Goal: Complete application form

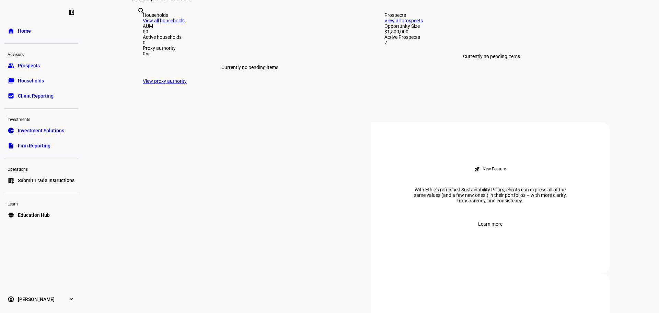
scroll to position [240, 0]
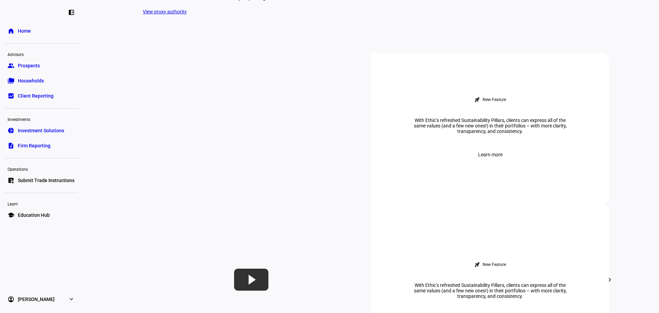
click at [57, 65] on link "group Prospects" at bounding box center [41, 66] width 74 height 14
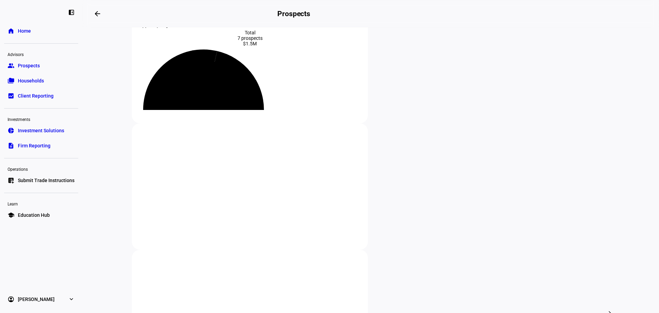
scroll to position [103, 0]
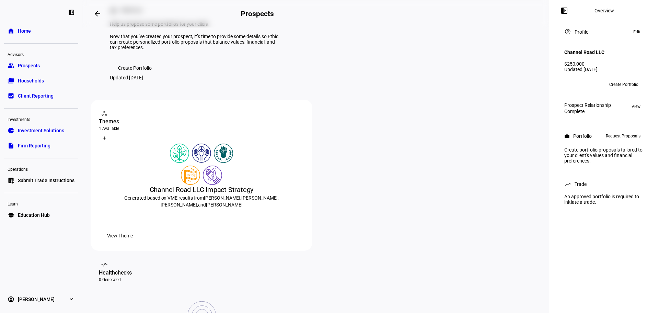
scroll to position [34, 0]
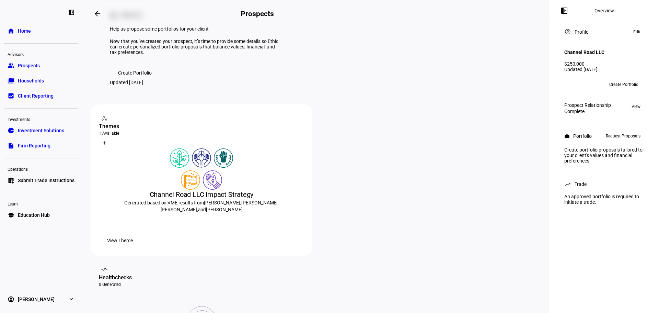
click at [604, 109] on div "Complete" at bounding box center [588, 111] width 47 height 5
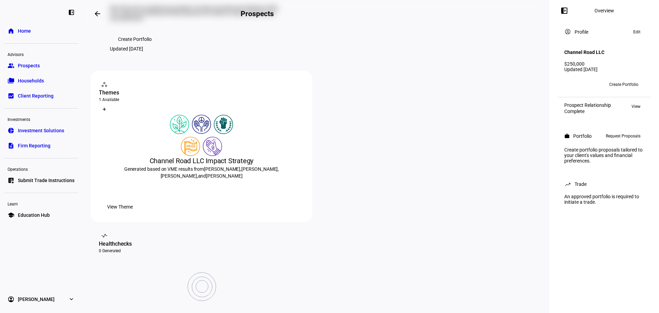
scroll to position [137, 0]
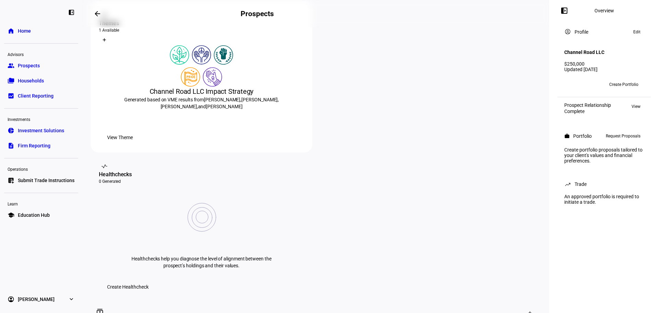
click at [133, 144] on span "View Theme" at bounding box center [120, 138] width 26 height 14
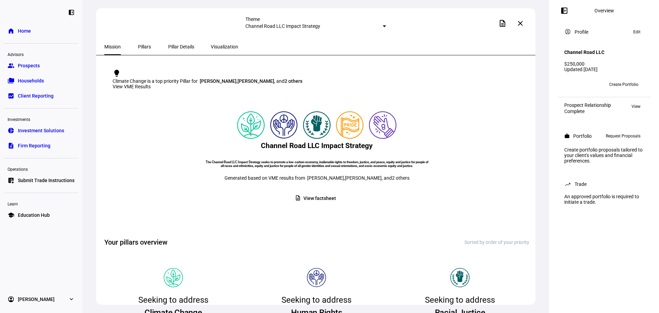
click at [140, 46] on span "Pillars" at bounding box center [144, 46] width 13 height 5
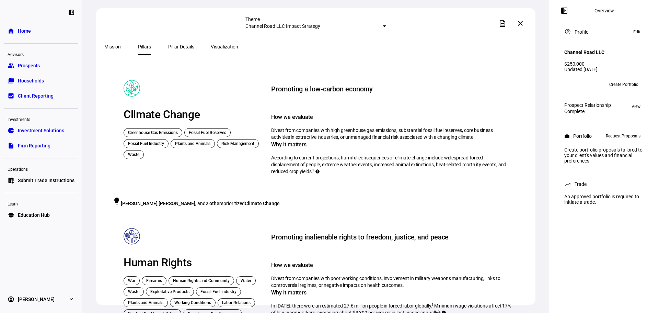
click at [168, 46] on span "Pillar Details" at bounding box center [181, 46] width 26 height 5
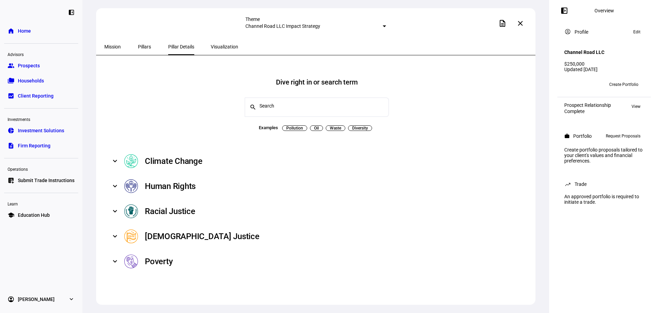
click at [211, 49] on span "Visualization" at bounding box center [224, 46] width 27 height 5
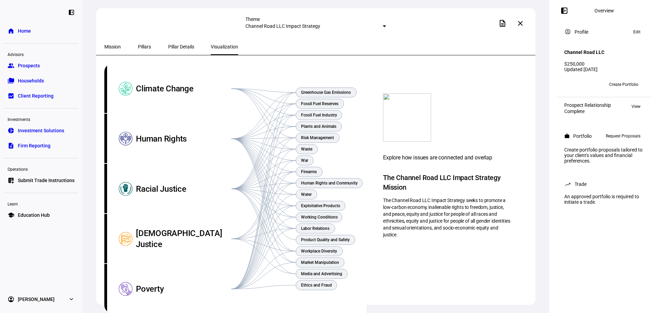
click at [524, 22] on mat-icon "close" at bounding box center [521, 23] width 8 height 8
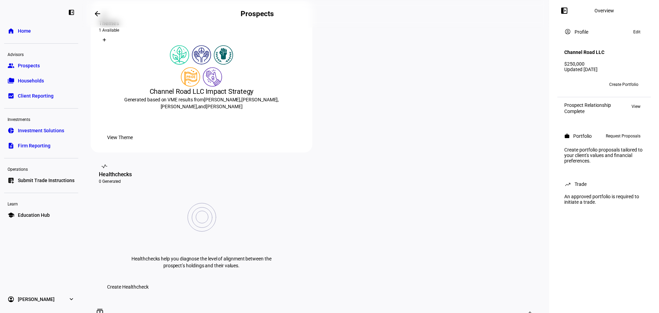
click at [608, 106] on div "Prospect Relationship Complete View" at bounding box center [605, 108] width 80 height 12
click at [646, 104] on div "Prospect Relationship Complete View" at bounding box center [604, 108] width 88 height 17
click at [636, 102] on span "View" at bounding box center [636, 106] width 9 height 8
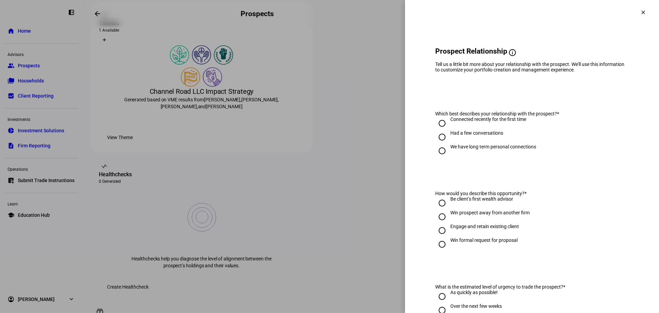
click at [644, 8] on span at bounding box center [643, 12] width 16 height 16
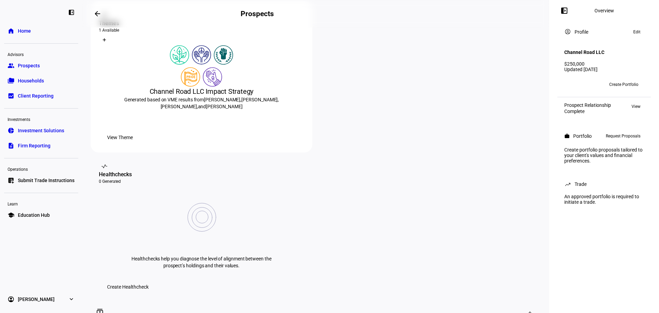
click at [615, 160] on div "Create portfolio proposals tailored to your client's values and financial prefe…" at bounding box center [604, 155] width 88 height 22
click at [620, 136] on span "Request Proposals" at bounding box center [623, 136] width 35 height 8
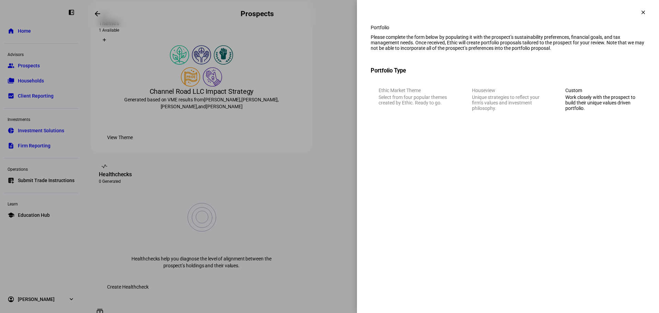
click at [611, 111] on div "Work closely with the prospect to build their unique values driven portfolio." at bounding box center [602, 102] width 72 height 16
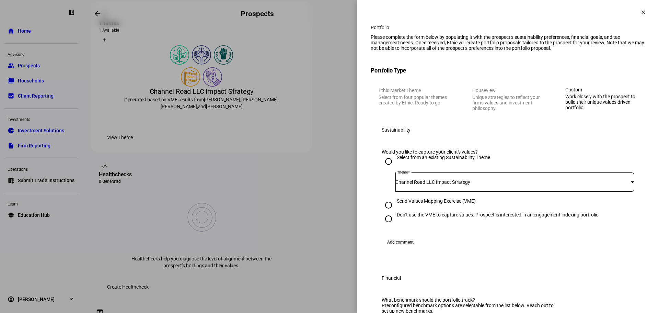
scroll to position [34, 0]
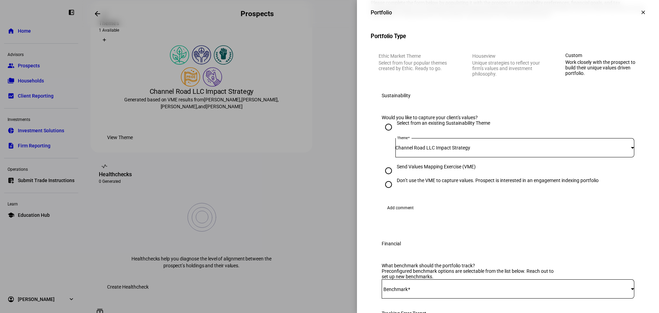
click at [483, 157] on div "Channel Road LLC Impact Strategy" at bounding box center [515, 147] width 239 height 19
click at [483, 189] on div at bounding box center [329, 156] width 659 height 313
click at [516, 141] on div "Would you like to capture your client's values? Select from an existing Sustain…" at bounding box center [508, 165] width 275 height 118
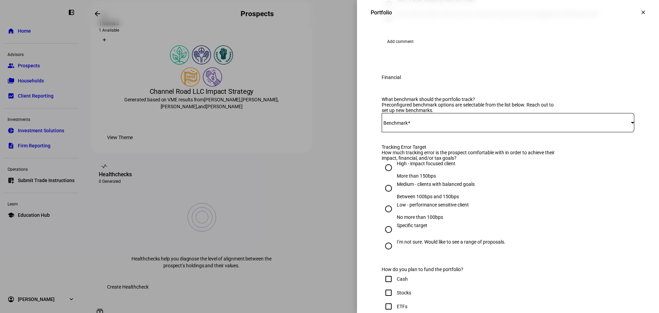
scroll to position [240, 0]
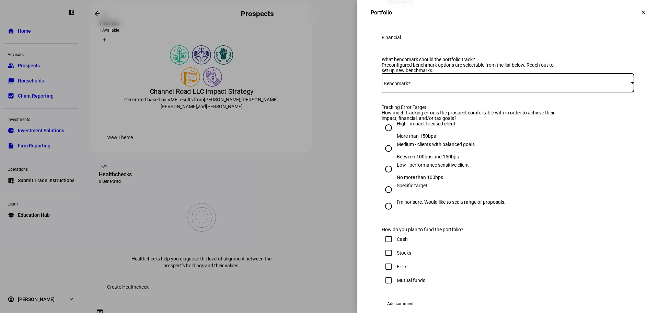
click at [471, 86] on span at bounding box center [506, 82] width 249 height 5
click at [462, 155] on mat-option "iShares CORE S&P 500 ETF - IVV" at bounding box center [503, 161] width 252 height 16
click at [446, 126] on div "High - impact focused client" at bounding box center [426, 123] width 59 height 5
click at [396, 135] on input "High - impact focused client More than 150bps" at bounding box center [389, 128] width 14 height 14
radio input "true"
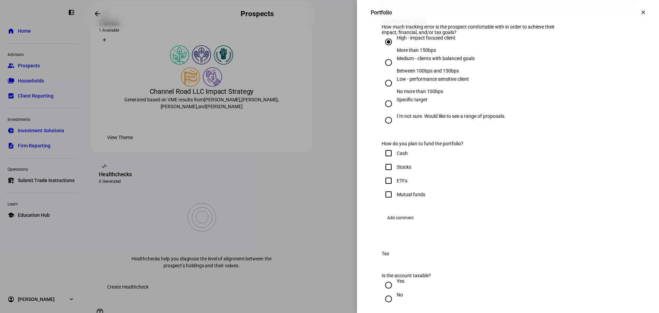
scroll to position [378, 0]
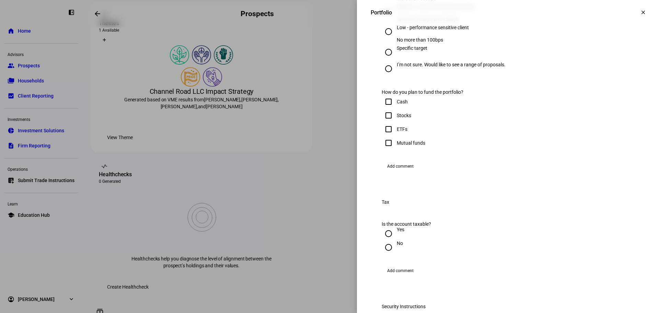
click at [400, 104] on div "Cash" at bounding box center [402, 101] width 11 height 5
click at [396, 109] on input "Cash" at bounding box center [389, 102] width 14 height 14
checkbox input "true"
click at [397, 132] on div "ETFs" at bounding box center [402, 128] width 11 height 5
click at [396, 136] on input "ETFs" at bounding box center [389, 129] width 14 height 14
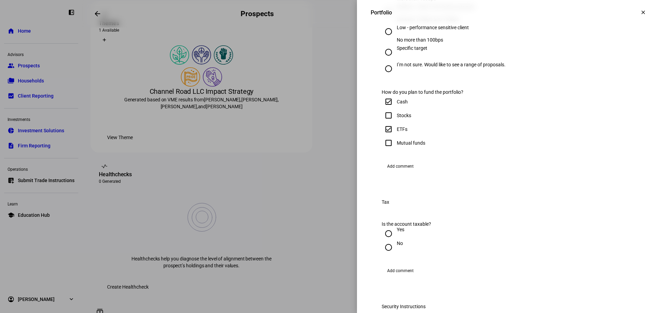
checkbox input "true"
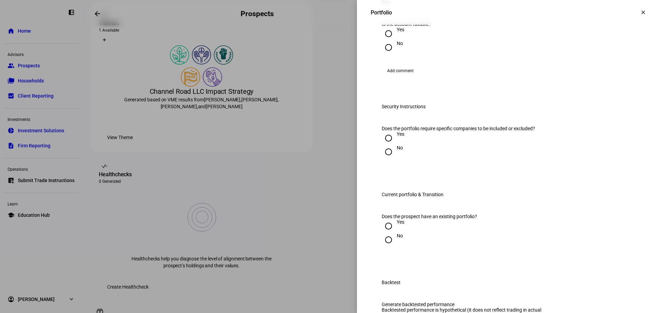
scroll to position [584, 0]
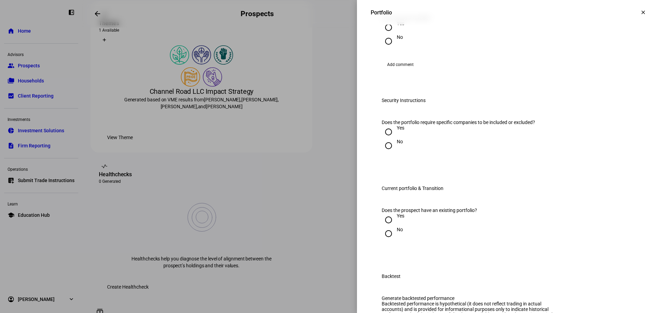
click at [397, 26] on div "Yes" at bounding box center [401, 23] width 8 height 5
click at [396, 34] on input "Yes" at bounding box center [389, 28] width 14 height 14
radio input "true"
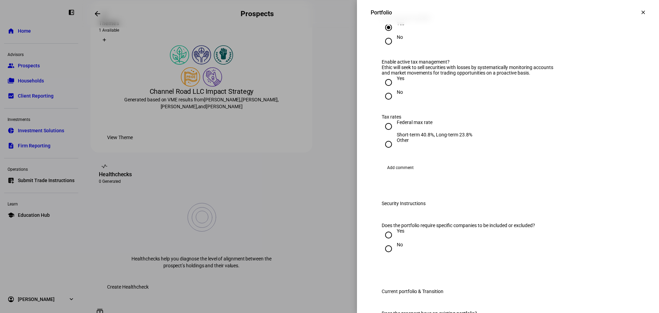
click at [385, 89] on input "Yes" at bounding box center [389, 83] width 14 height 14
radio input "true"
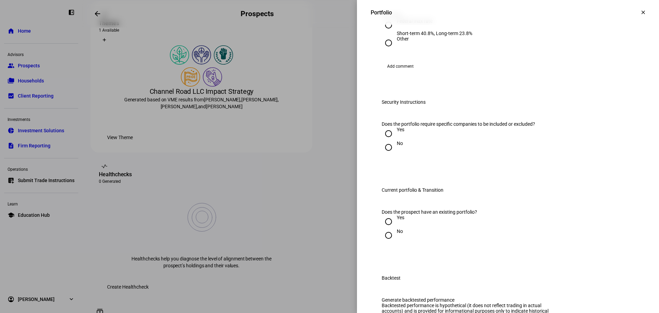
scroll to position [687, 0]
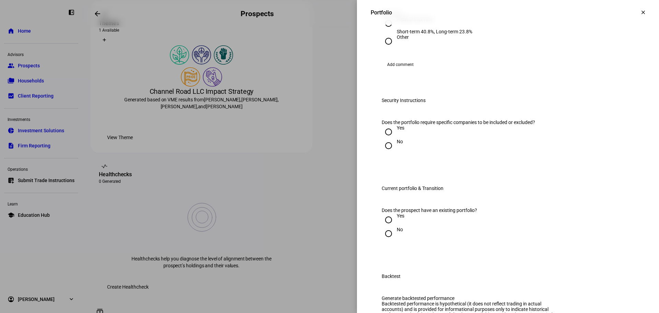
click at [399, 29] on div "Federal max rate" at bounding box center [435, 22] width 76 height 12
click at [396, 30] on input "Federal max rate Short-term 40.8%, Long-term 23.8%" at bounding box center [389, 23] width 14 height 14
radio input "true"
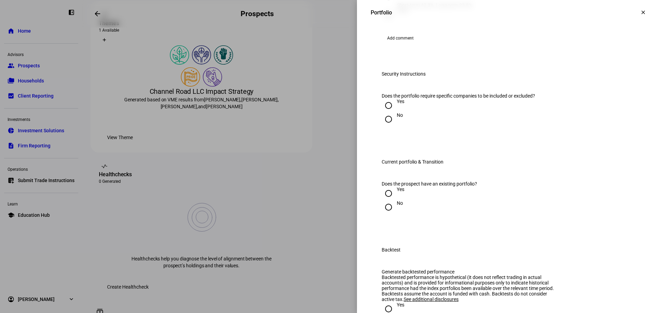
scroll to position [756, 0]
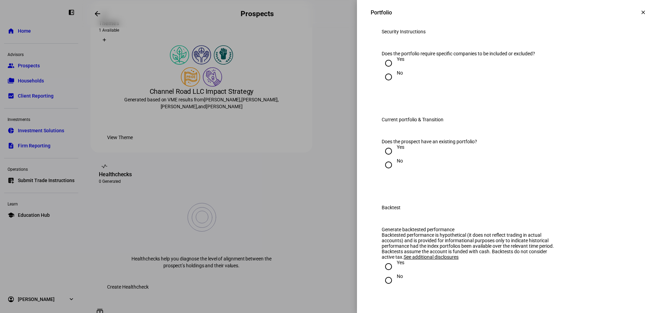
click at [397, 69] on div "Yes" at bounding box center [401, 62] width 8 height 12
click at [392, 70] on input "Yes" at bounding box center [389, 63] width 14 height 14
radio input "true"
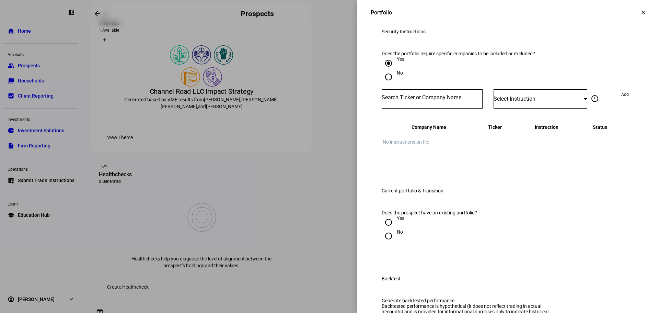
click at [397, 62] on div "Yes" at bounding box center [401, 58] width 8 height 5
click at [393, 70] on input "Yes" at bounding box center [389, 63] width 14 height 14
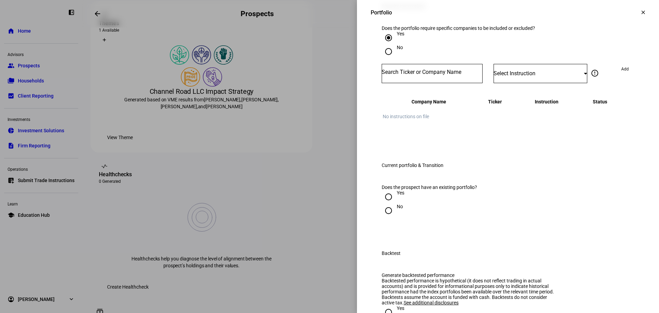
scroll to position [824, 0]
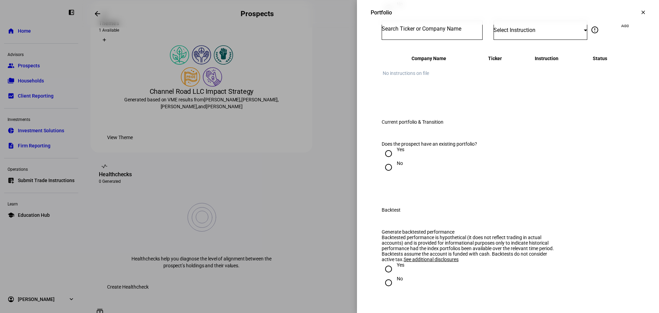
click at [397, 7] on div "No" at bounding box center [400, 3] width 6 height 5
click at [392, 15] on input "No" at bounding box center [389, 8] width 14 height 14
radio input "true"
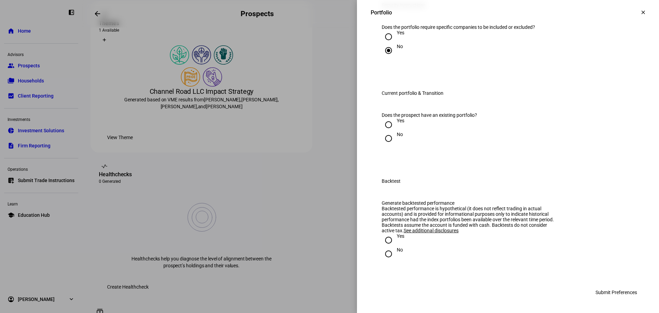
click at [385, 44] on input "Yes" at bounding box center [389, 37] width 14 height 14
radio input "true"
click at [397, 123] on div "Yes" at bounding box center [401, 120] width 8 height 5
click at [395, 132] on input "Yes" at bounding box center [389, 125] width 14 height 14
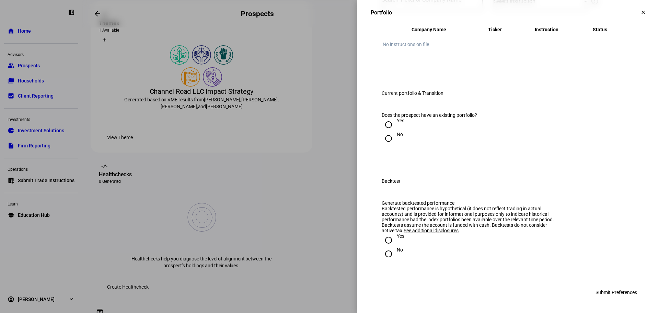
radio input "true"
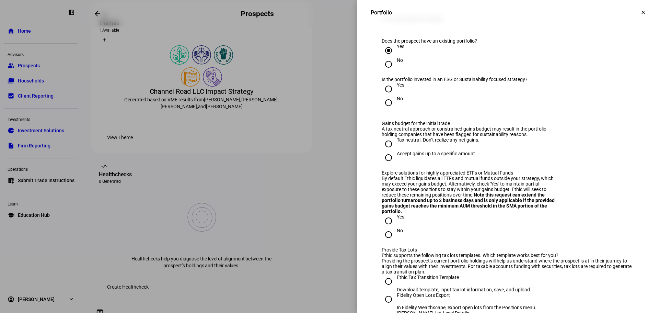
click at [390, 97] on div at bounding box center [389, 89] width 16 height 16
radio input "true"
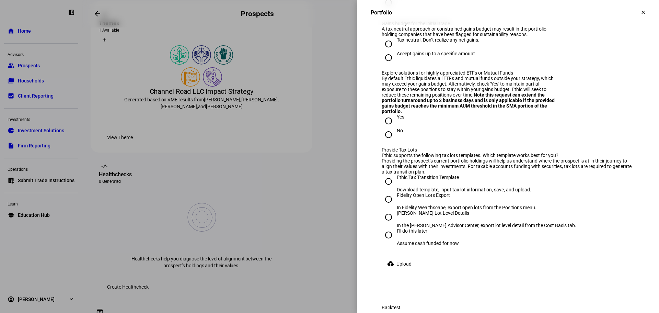
scroll to position [1030, 0]
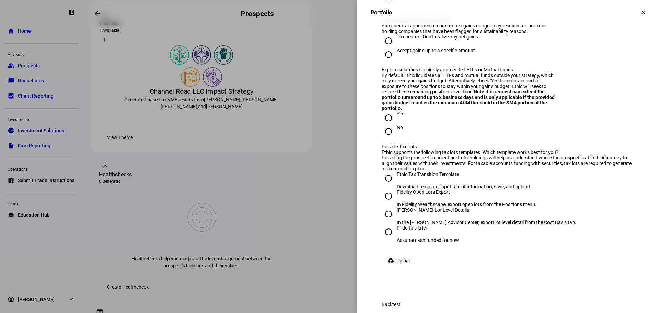
click at [429, 53] on div "Accept gains up to a specific amount" at bounding box center [436, 50] width 78 height 5
click at [396, 61] on input "Accept gains up to a specific amount" at bounding box center [389, 55] width 14 height 14
radio input "true"
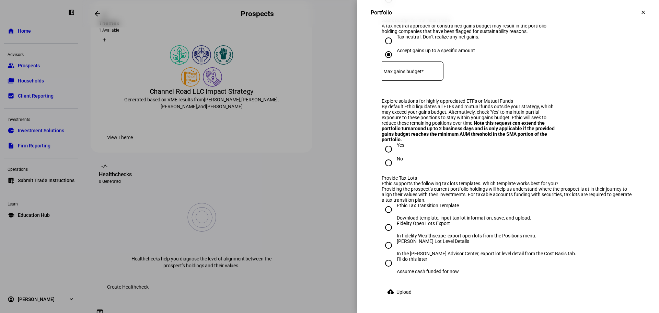
click at [413, 39] on div "Tax neutral. Don’t realize any net gains." at bounding box center [438, 36] width 83 height 5
click at [396, 48] on input "Tax neutral. Don’t realize any net gains." at bounding box center [389, 41] width 14 height 14
radio input "true"
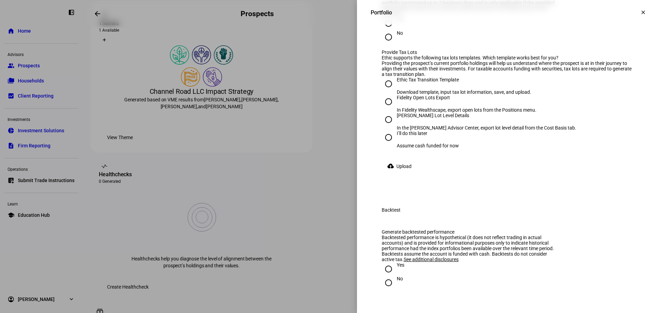
scroll to position [1133, 0]
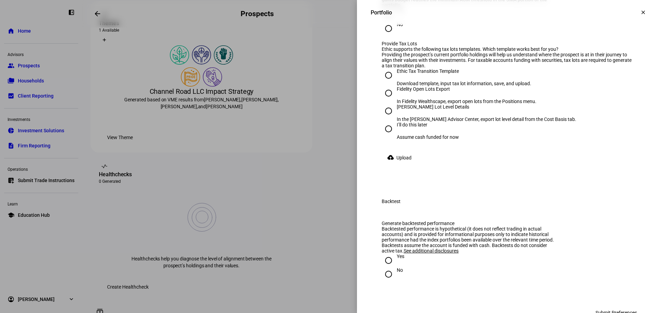
radio input "true"
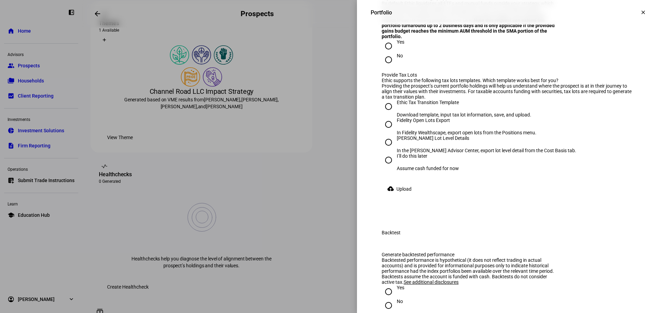
type input "9"
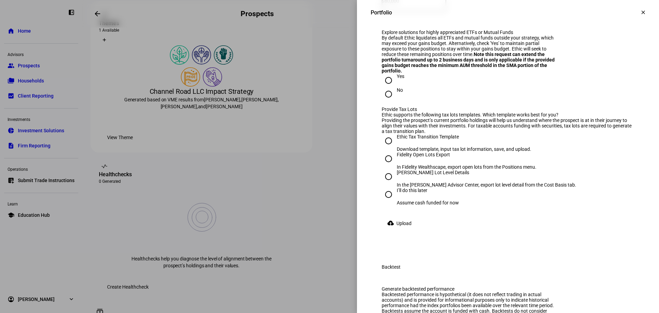
scroll to position [1236, 0]
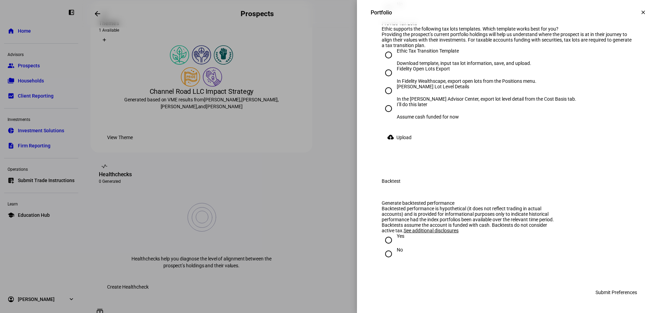
type input "80,000"
radio input "true"
click at [447, 60] on div "Ethic Tax Transition Template" at bounding box center [464, 54] width 135 height 12
click at [396, 62] on input "Ethic Tax Transition Template Download template, input tax lot information, sav…" at bounding box center [389, 55] width 14 height 14
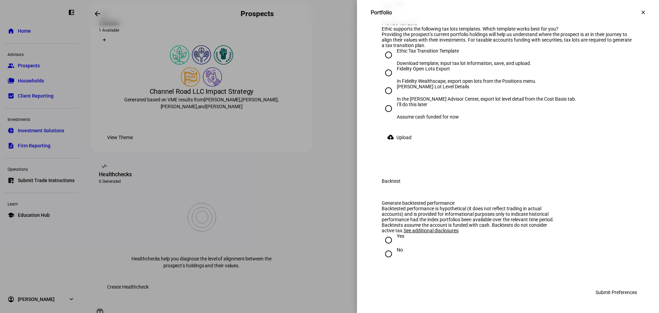
radio input "true"
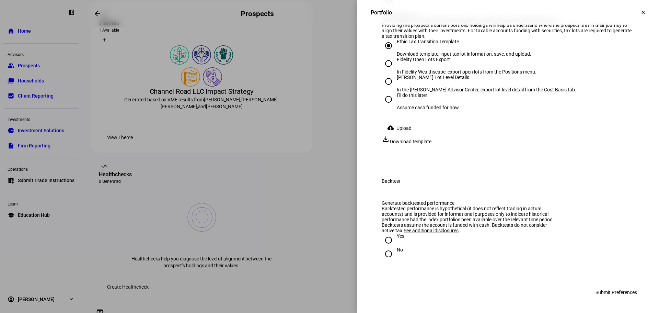
click at [416, 105] on div "I’ll do this later" at bounding box center [428, 98] width 62 height 12
click at [396, 106] on input "I’ll do this later Assume cash funded for now" at bounding box center [389, 99] width 14 height 14
radio input "true"
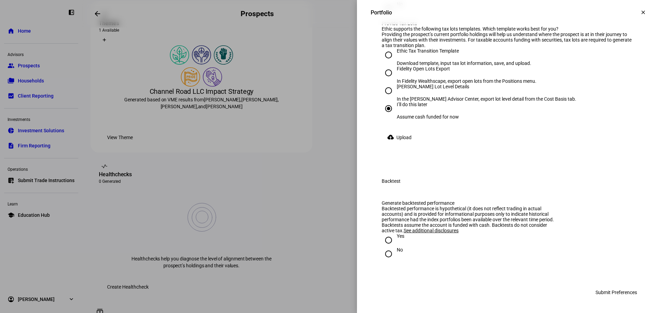
click at [430, 54] on div "Ethic Tax Transition Template" at bounding box center [464, 50] width 135 height 5
click at [396, 62] on input "Ethic Tax Transition Template Download template, input tax lot information, sav…" at bounding box center [389, 55] width 14 height 14
radio input "true"
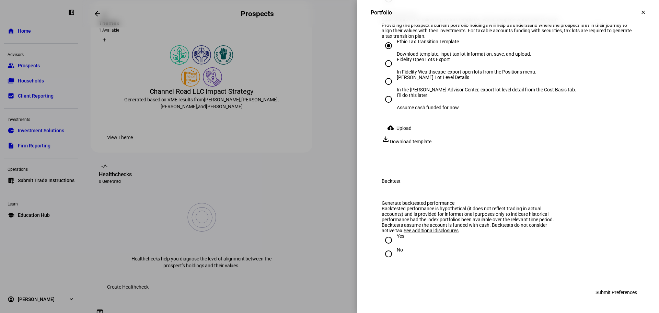
click at [432, 144] on span "Download template" at bounding box center [411, 141] width 42 height 5
click at [403, 135] on span "Upload" at bounding box center [404, 128] width 15 height 14
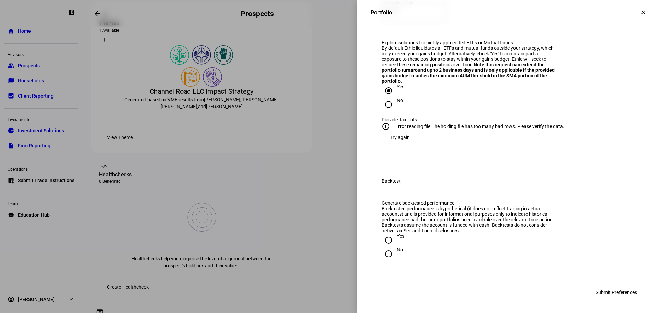
click at [407, 146] on span at bounding box center [400, 137] width 36 height 16
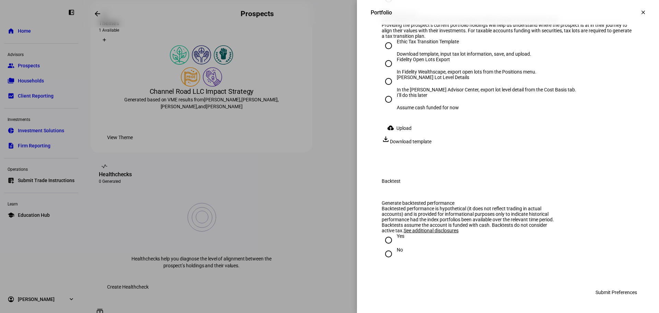
scroll to position [1339, 0]
click at [465, 39] on div "Providing the prospect’s current portfolio holdings will help us understand whe…" at bounding box center [508, 30] width 253 height 16
click at [391, 135] on span at bounding box center [401, 128] width 38 height 14
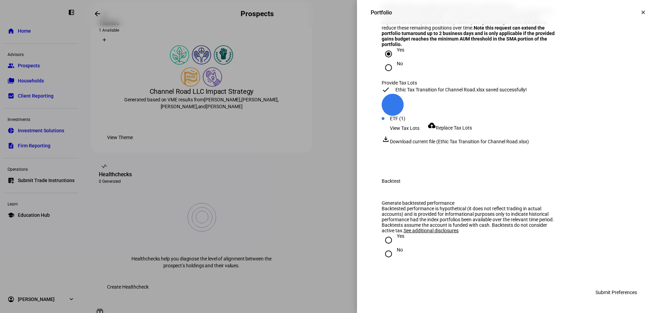
scroll to position [1342, 0]
click at [387, 240] on input "Yes" at bounding box center [389, 240] width 14 height 14
radio input "true"
click at [618, 295] on span "Submit Preferences" at bounding box center [617, 292] width 42 height 14
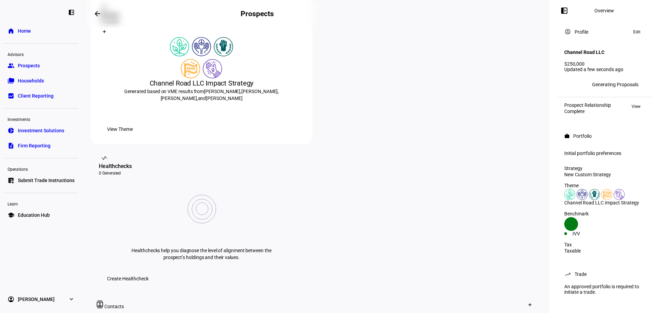
click at [633, 69] on div "Channel Road LLC $250,000 Updated a few seconds ago" at bounding box center [604, 57] width 88 height 35
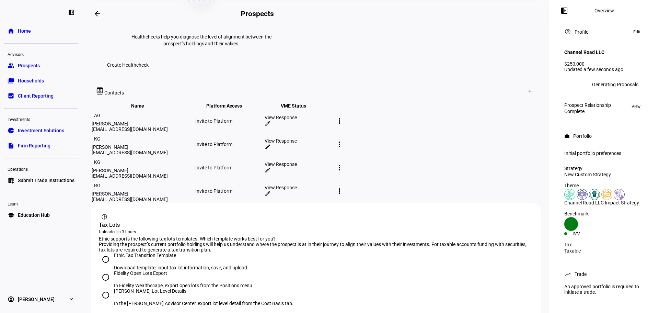
scroll to position [378, 0]
